Goal: Find specific page/section: Find specific page/section

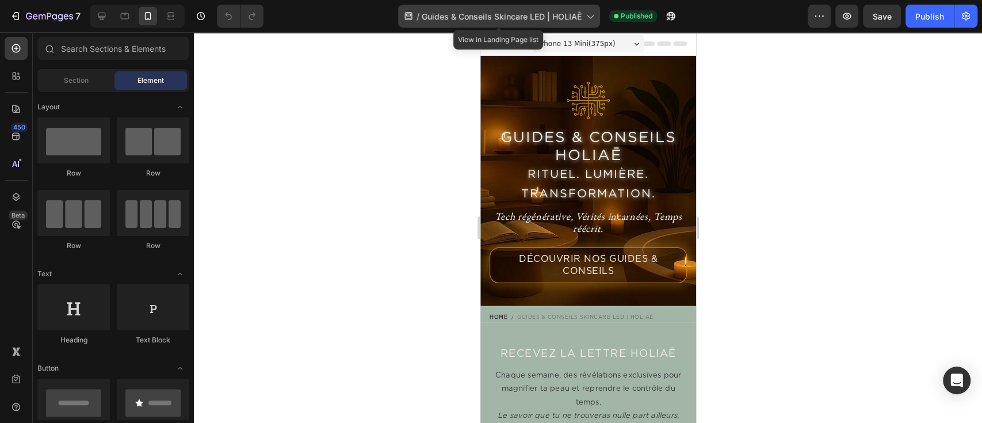
click at [462, 22] on div "/ Guides & Conseils Skincare LED | HOLIAĒ" at bounding box center [499, 16] width 202 height 23
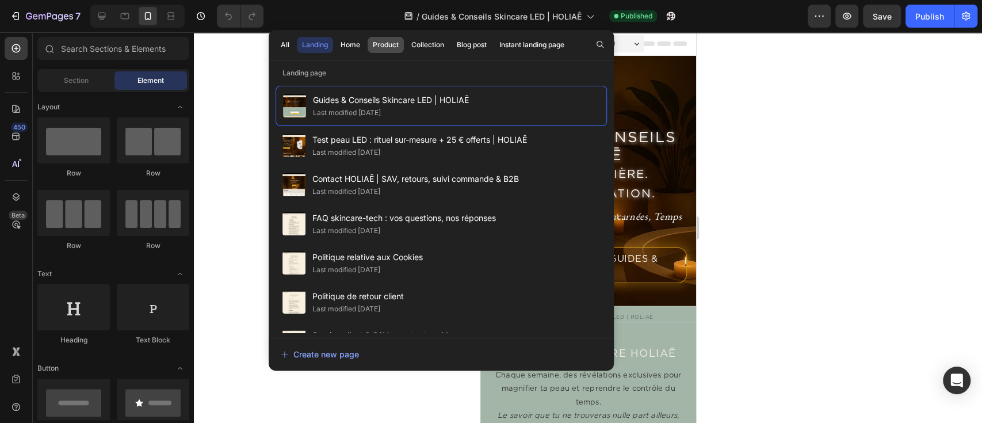
click at [373, 45] on div "Product" at bounding box center [386, 45] width 26 height 10
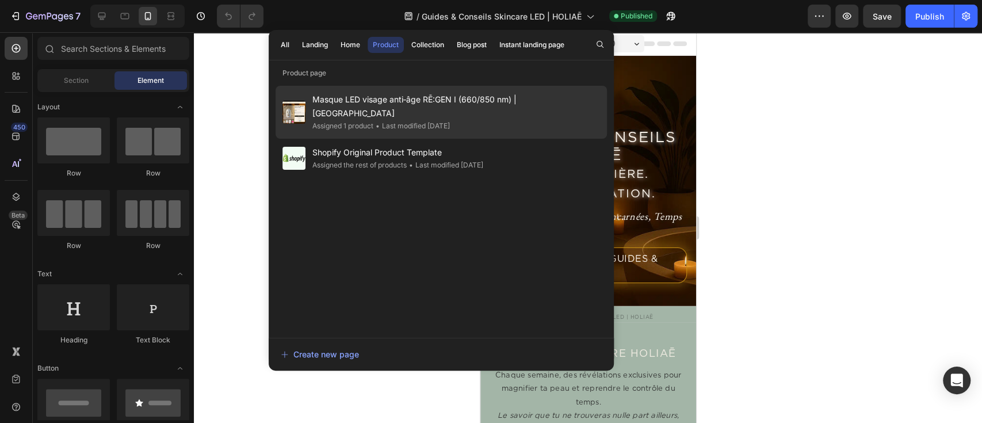
click at [356, 97] on span "Masque LED visage anti‑âge RĒ:GEN I (660/850 nm) | [GEOGRAPHIC_DATA]" at bounding box center [456, 107] width 288 height 28
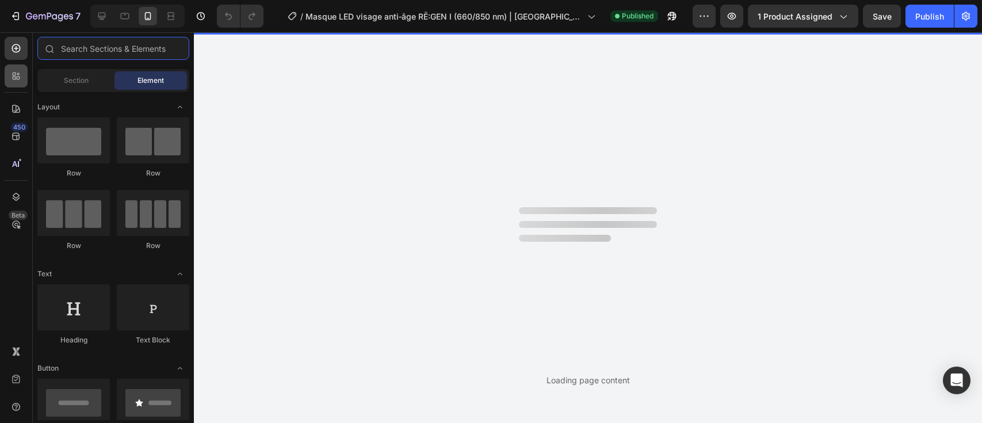
click at [83, 45] on input "text" at bounding box center [113, 48] width 152 height 23
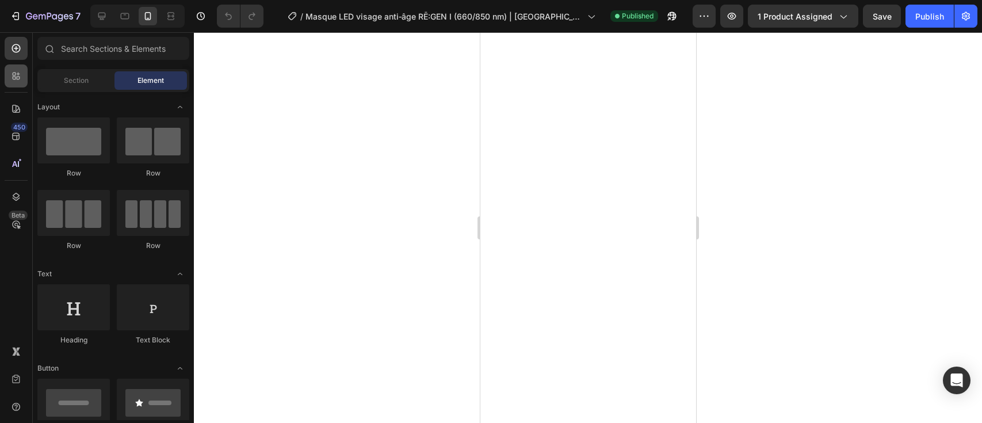
click at [21, 80] on icon at bounding box center [16, 76] width 12 height 12
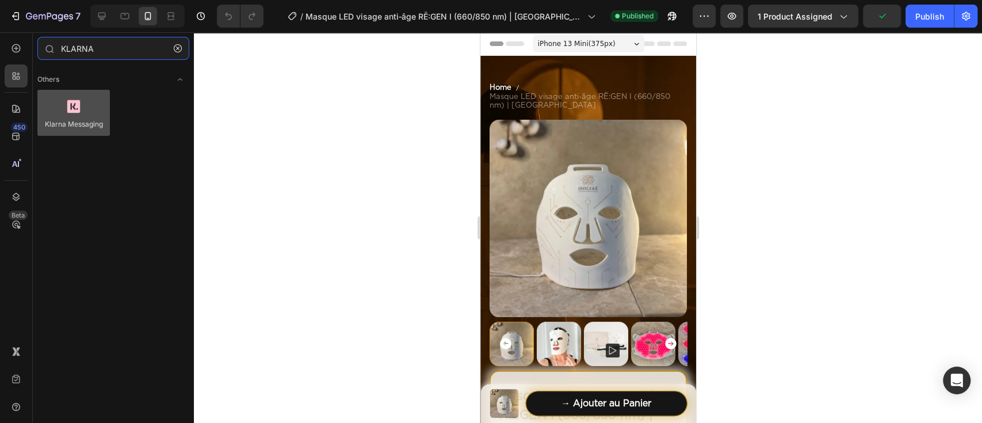
type input "KLARNA"
click at [77, 116] on div at bounding box center [73, 113] width 72 height 46
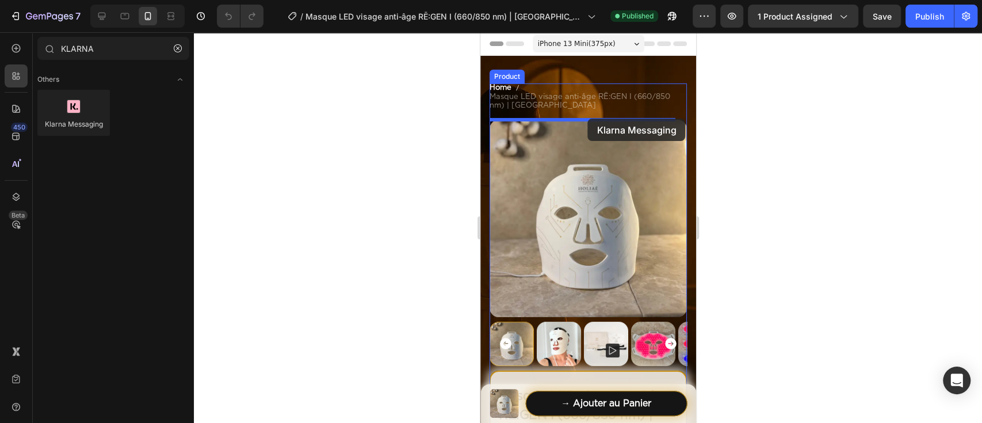
drag, startPoint x: 556, startPoint y: 152, endPoint x: 587, endPoint y: 119, distance: 46.0
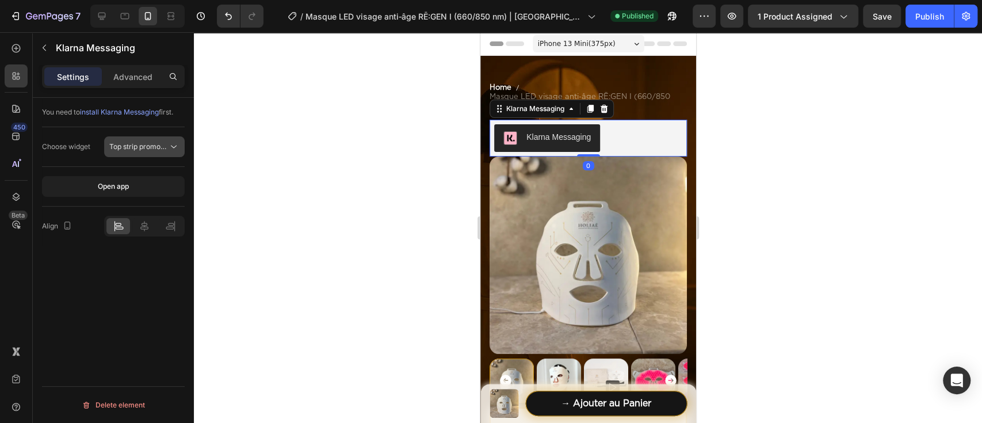
click at [135, 143] on span "Top strip promotion badge" at bounding box center [151, 146] width 85 height 9
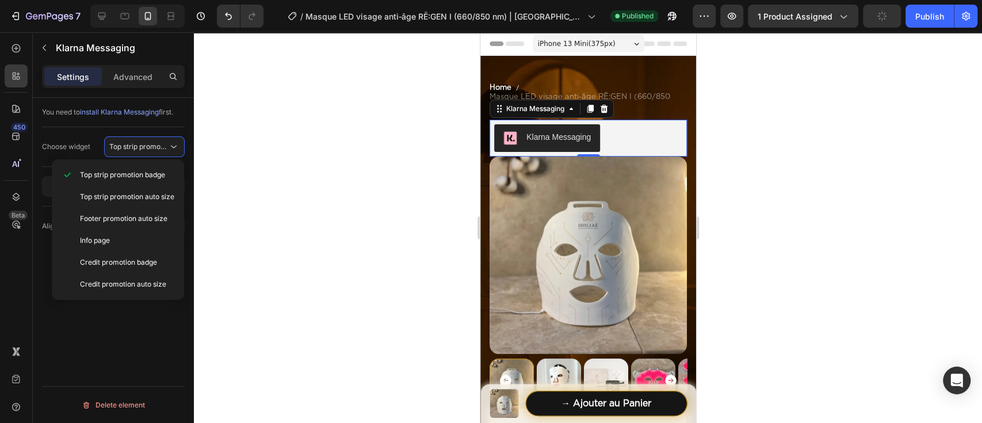
click at [270, 149] on div at bounding box center [588, 227] width 788 height 391
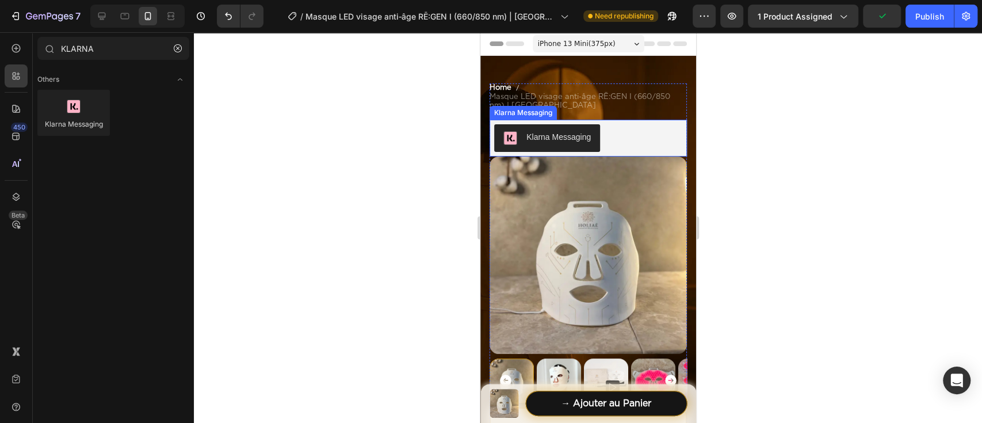
click at [605, 139] on div "Klarna Messaging" at bounding box center [588, 138] width 188 height 28
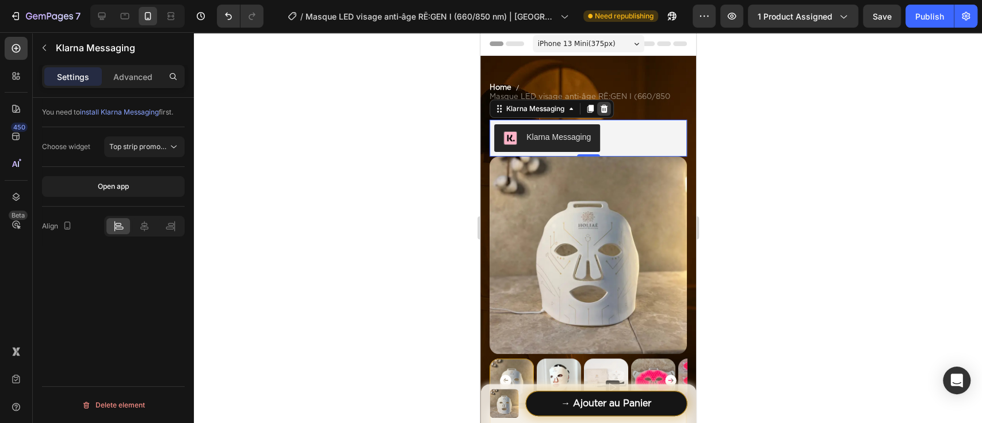
click at [601, 113] on div at bounding box center [604, 109] width 14 height 14
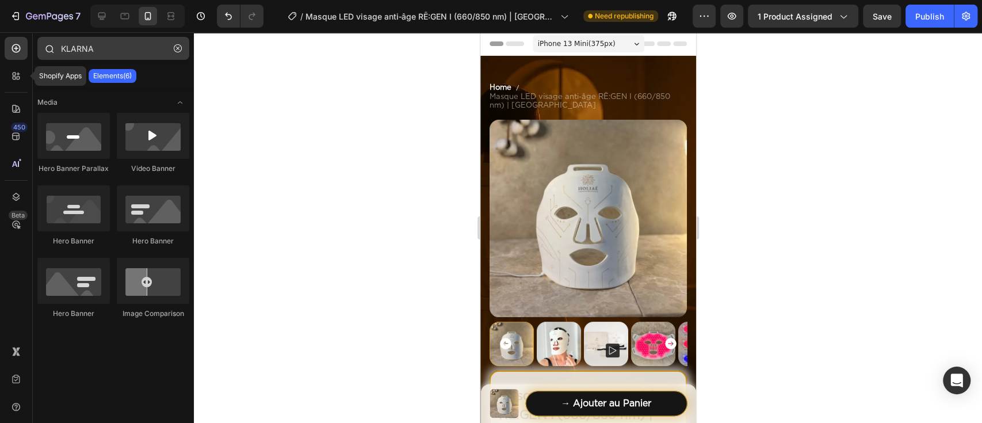
click at [25, 71] on div at bounding box center [16, 75] width 23 height 23
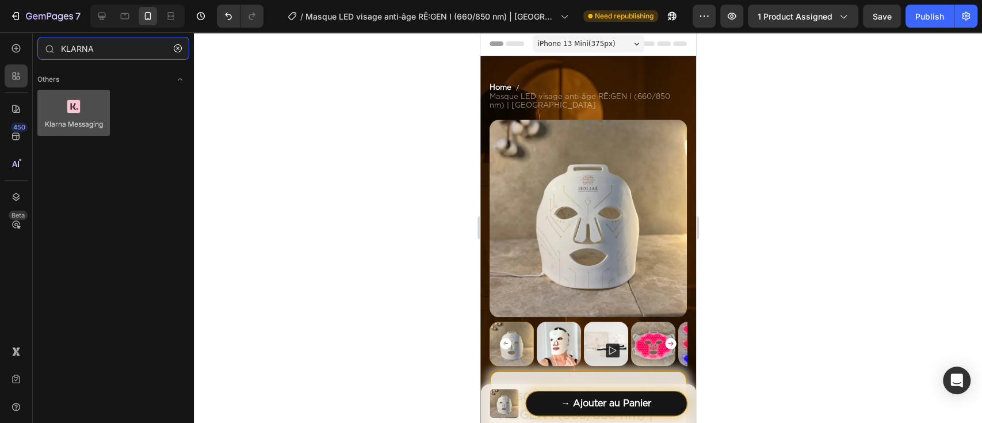
type input "KLARNA"
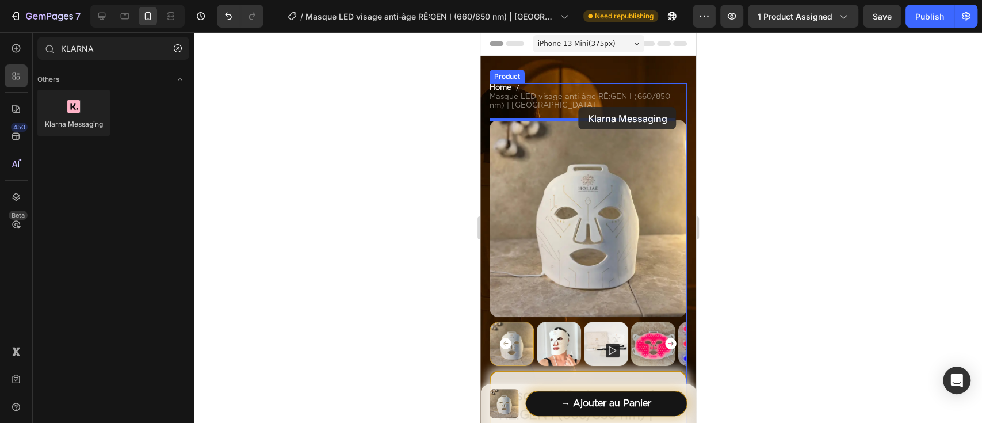
drag, startPoint x: 560, startPoint y: 138, endPoint x: 578, endPoint y: 107, distance: 35.8
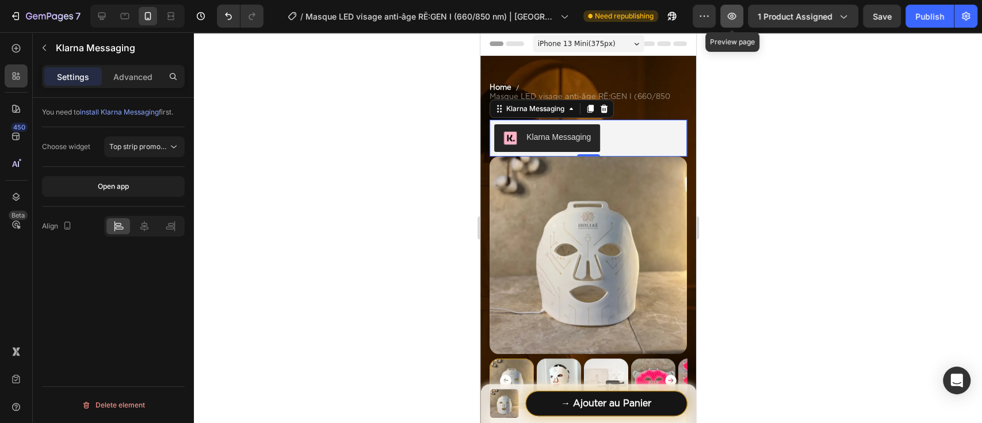
click at [732, 18] on icon "button" at bounding box center [732, 16] width 12 height 12
